Goal: Information Seeking & Learning: Learn about a topic

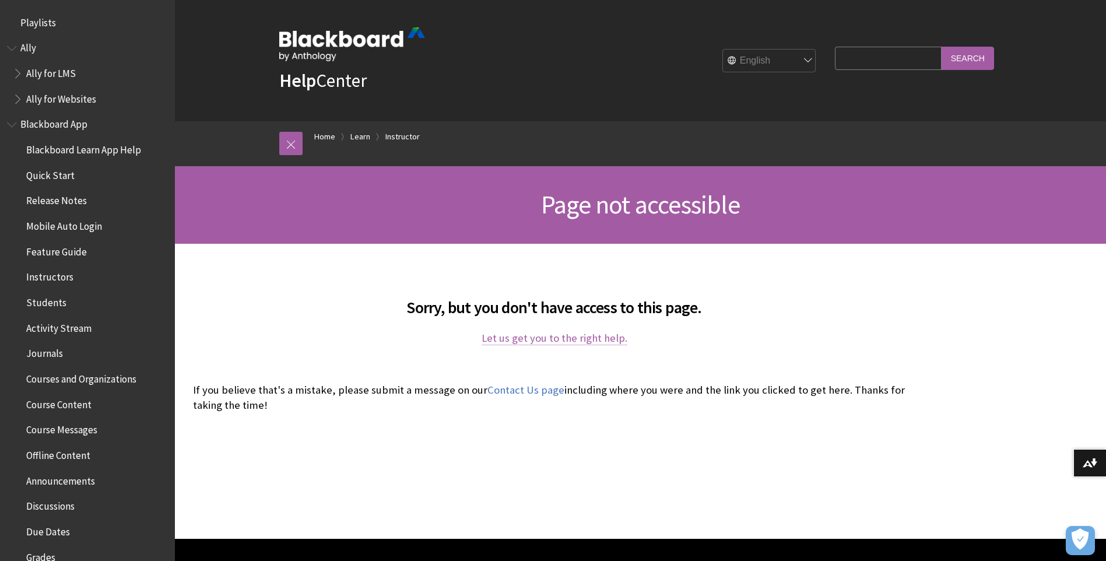
click at [546, 332] on link "Let us get you to the right help." at bounding box center [555, 338] width 146 height 14
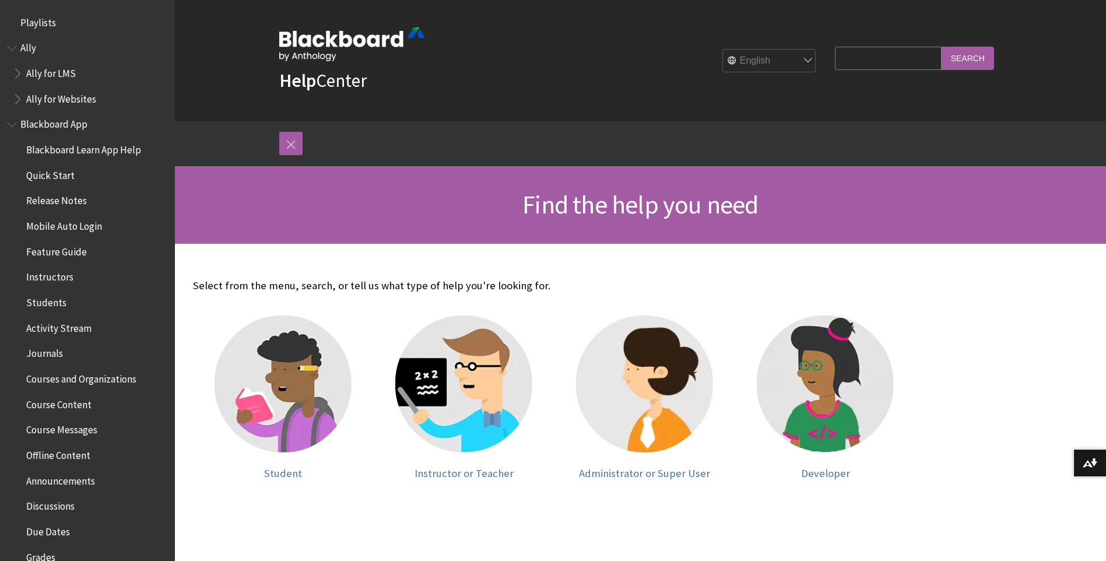
click at [804, 55] on select "English عربية Català Cymraeg Deutsch Español Suomi Français עברית Italiano 日本語 …" at bounding box center [769, 61] width 93 height 23
select select "/ar-sa"
click at [724, 50] on select "English عربية Català Cymraeg Deutsch Español Suomi Français עברית Italiano 日本語 …" at bounding box center [769, 61] width 93 height 23
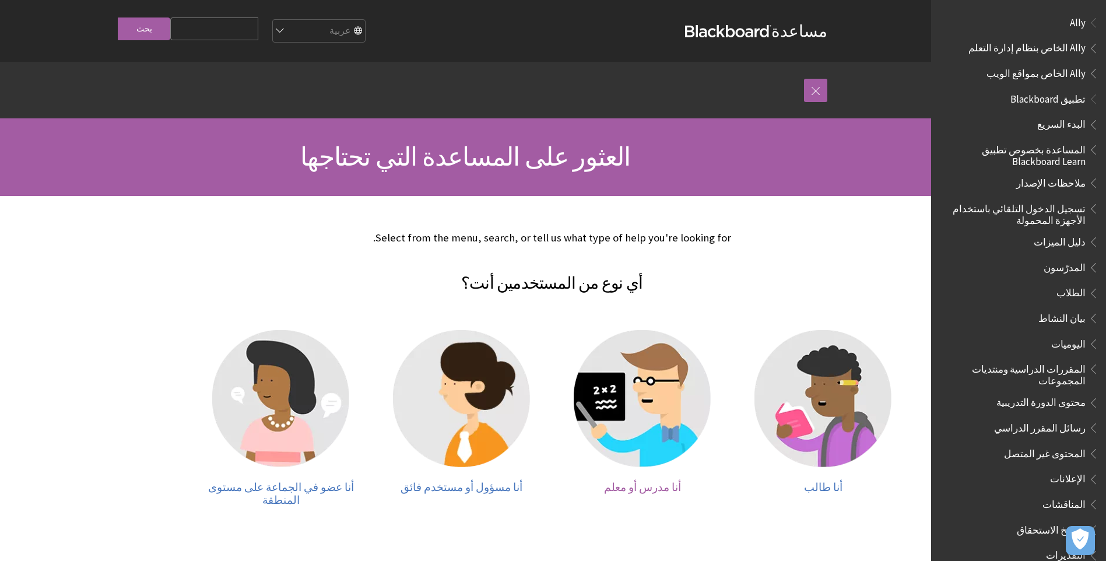
click at [656, 408] on img at bounding box center [642, 398] width 137 height 137
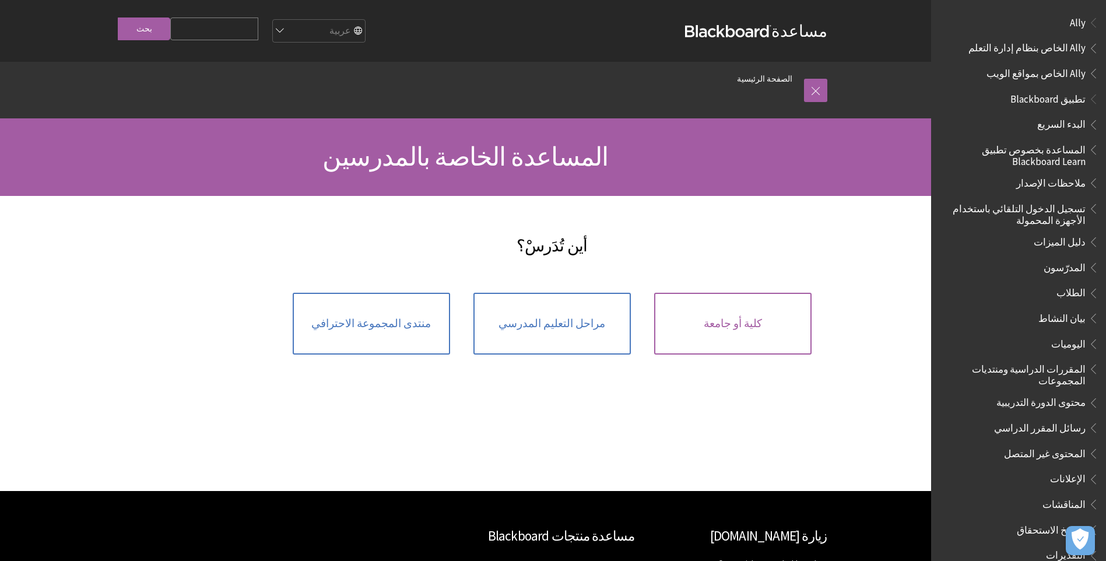
click at [742, 335] on link "كلية أو جامعة" at bounding box center [732, 324] width 157 height 62
